Goal: Task Accomplishment & Management: Complete application form

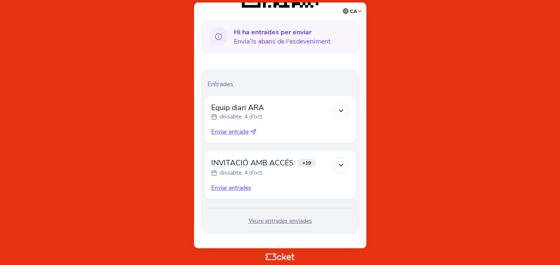
scroll to position [213, 0]
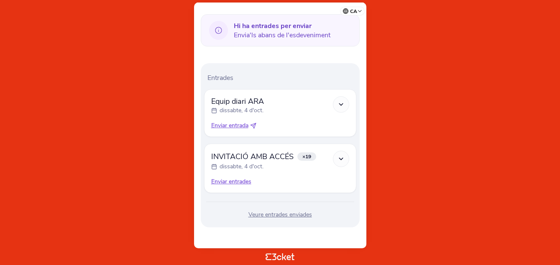
click at [227, 185] on div "Enviar entrades" at bounding box center [280, 181] width 138 height 8
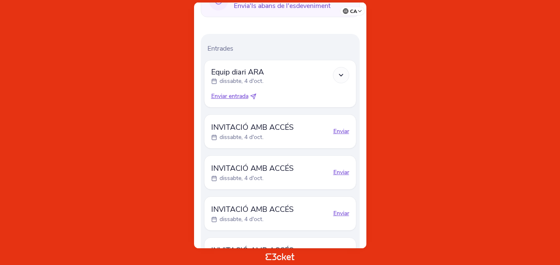
scroll to position [255, 0]
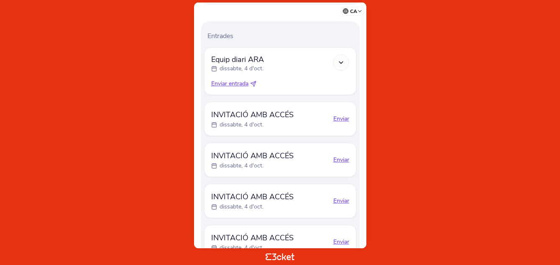
click at [342, 116] on div "Enviar" at bounding box center [342, 119] width 16 height 8
select select "34"
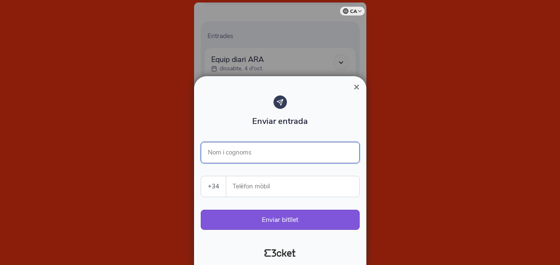
click at [240, 149] on input "Nom i cognoms" at bounding box center [280, 152] width 159 height 21
type input "[PERSON_NAME]"
click at [250, 187] on input "Telèfon mòbil" at bounding box center [296, 186] width 126 height 21
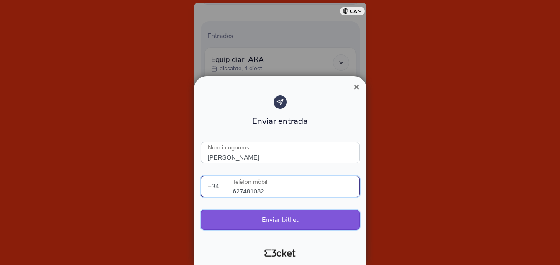
type input "627481082"
click at [314, 218] on button "Enviar bitllet" at bounding box center [280, 220] width 159 height 20
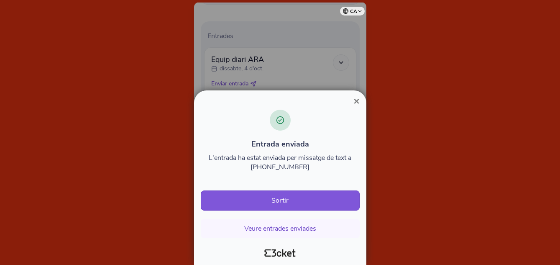
click at [311, 199] on button "Sortir" at bounding box center [280, 200] width 159 height 20
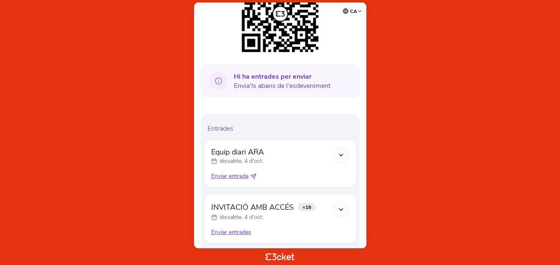
scroll to position [167, 0]
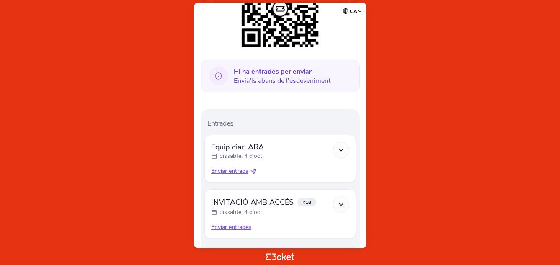
click at [341, 205] on icon at bounding box center [341, 204] width 7 height 7
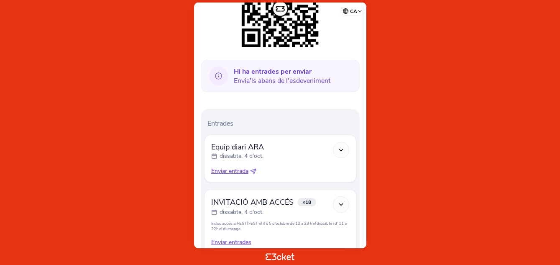
scroll to position [228, 0]
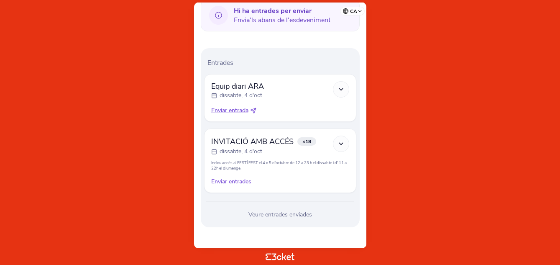
click at [235, 183] on div "Enviar entrades" at bounding box center [280, 181] width 138 height 8
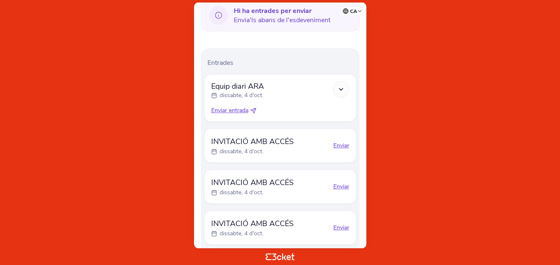
click at [341, 145] on div "Enviar" at bounding box center [342, 145] width 16 height 8
select select "34"
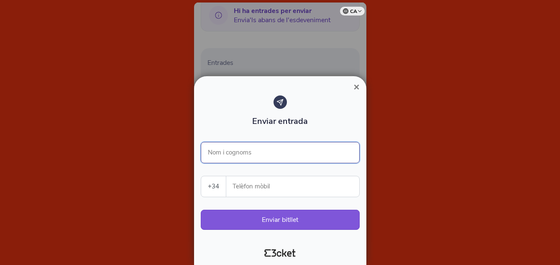
click at [256, 154] on input "Nom i cognoms" at bounding box center [280, 152] width 159 height 21
type input "a"
type input "[PERSON_NAME]"
click at [246, 185] on input "Telèfon mòbil" at bounding box center [296, 186] width 126 height 21
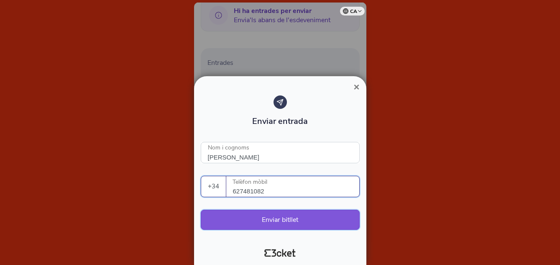
type input "627481082"
click at [306, 220] on button "Enviar bitllet" at bounding box center [280, 220] width 159 height 20
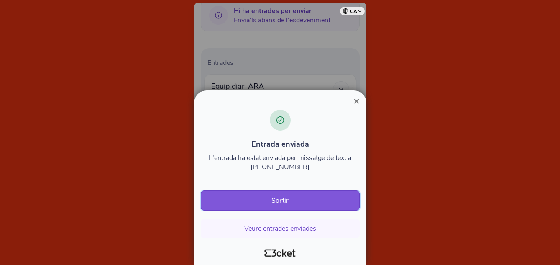
click at [299, 199] on button "Sortir" at bounding box center [280, 200] width 159 height 20
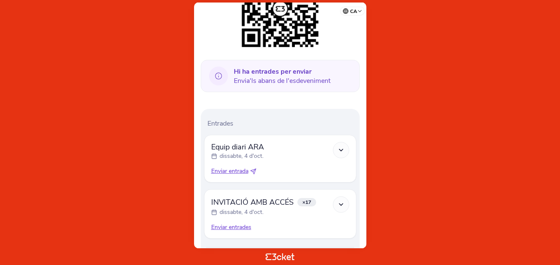
scroll to position [209, 0]
